Goal: Task Accomplishment & Management: Manage account settings

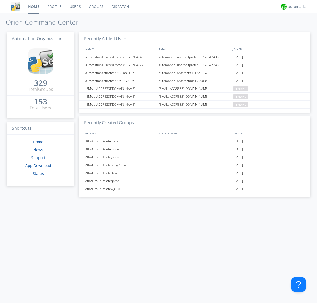
click at [96, 7] on link "Groups" at bounding box center [96, 6] width 23 height 13
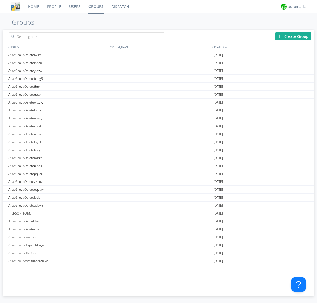
click at [293, 36] on div "Create Group" at bounding box center [293, 36] width 36 height 8
click at [96, 7] on link "Groups" at bounding box center [95, 6] width 23 height 13
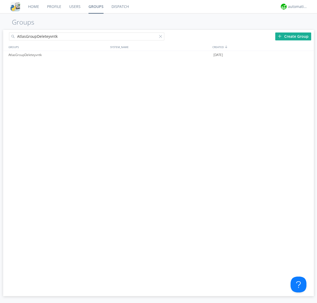
type input "AtlasGroupDeleteyvntk"
click at [162, 37] on div at bounding box center [161, 37] width 5 height 5
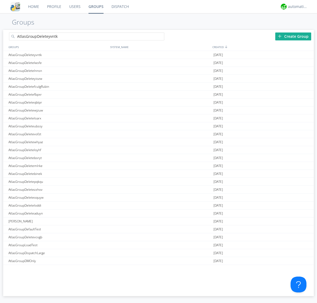
type input "AtlasGroupDeleteyvntk"
click at [58, 55] on div "AtlasGroupDeleteyvntk" at bounding box center [58, 55] width 102 height 8
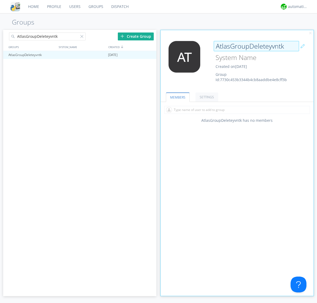
click at [237, 63] on div "AtlasGroupDeleteyvntk Created on [DATE] Group Id: 7730c453b3344b4cb8aaddbe4e8cf…" at bounding box center [249, 61] width 77 height 41
click at [256, 46] on input "AtlasGroupDeleteyvntk" at bounding box center [256, 46] width 85 height 11
type input "[PERSON_NAME]"
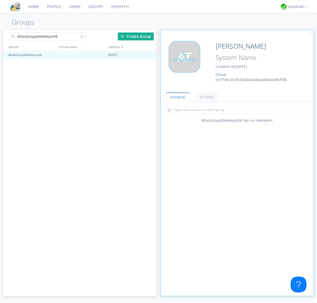
click at [186, 63] on div "Edit Avatar" at bounding box center [184, 57] width 32 height 32
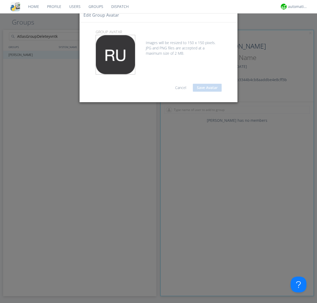
type input "C:\fakepath\selenium.png"
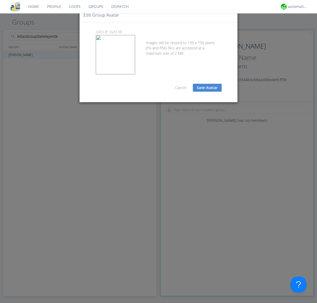
click at [207, 88] on button "Save Avatar" at bounding box center [207, 88] width 29 height 8
click at [83, 37] on div at bounding box center [82, 37] width 5 height 5
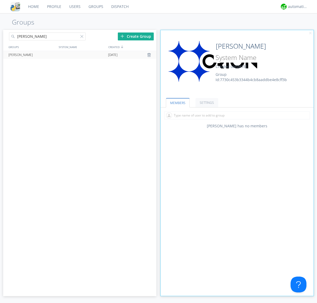
type input "[PERSON_NAME]"
click at [149, 55] on div at bounding box center [149, 55] width 5 height 4
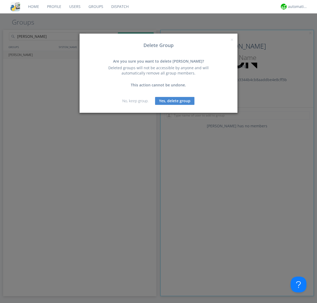
click at [175, 101] on button "Yes, delete group" at bounding box center [174, 101] width 39 height 8
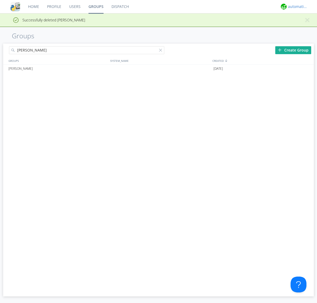
click at [296, 7] on div "automation+atlas" at bounding box center [298, 6] width 20 height 5
